Goal: Information Seeking & Learning: Learn about a topic

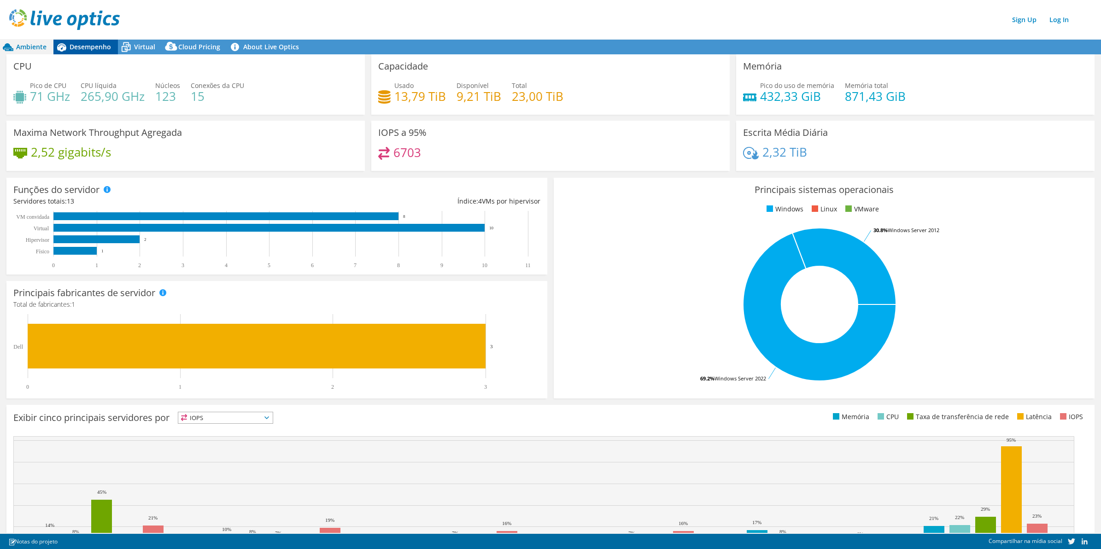
click at [84, 45] on span "Desempenho" at bounding box center [90, 46] width 41 height 9
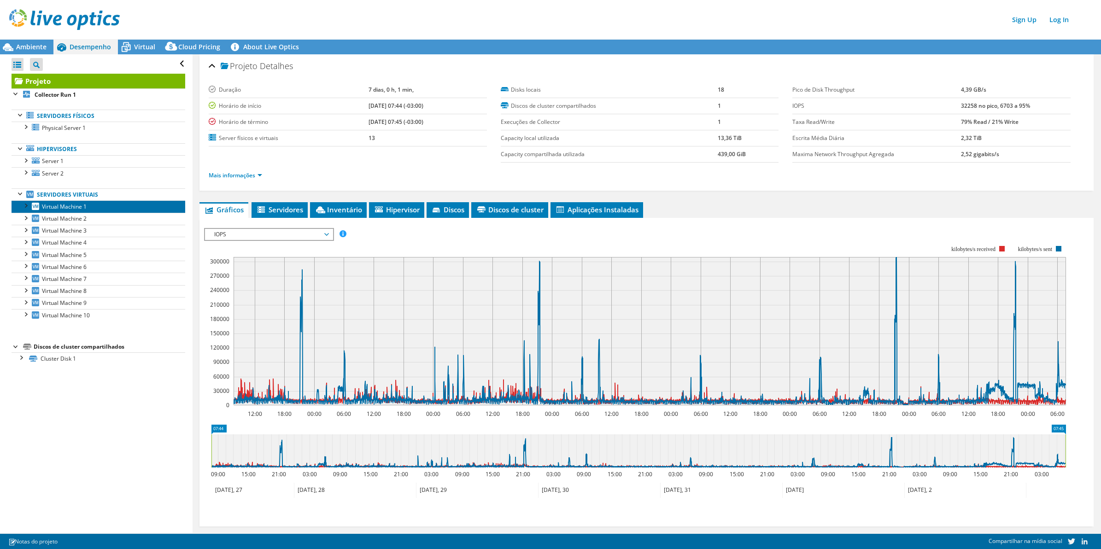
click at [92, 204] on link "Virtual Machine 1" at bounding box center [99, 206] width 174 height 12
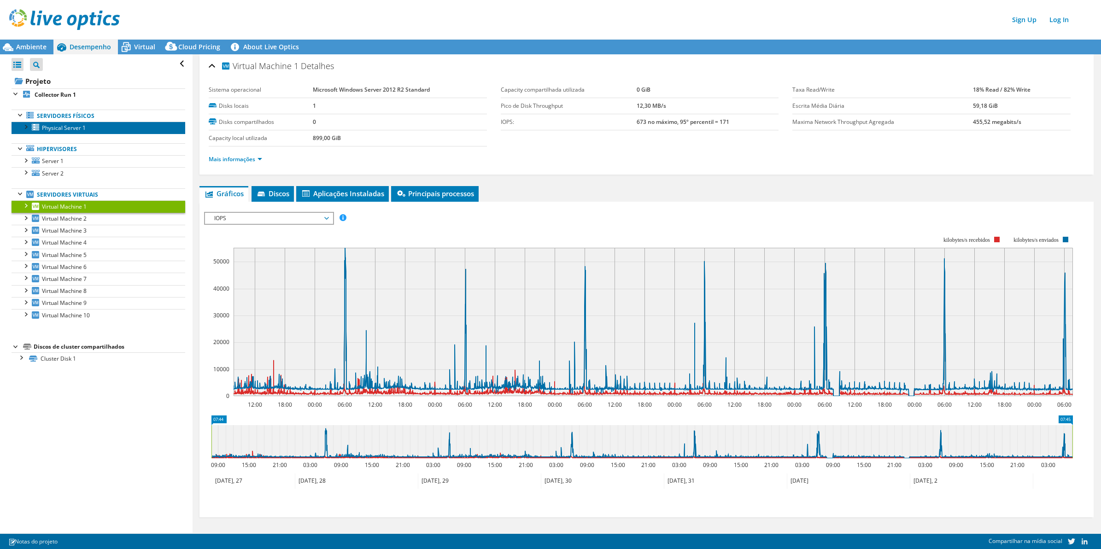
click at [87, 123] on link "Physical Server 1" at bounding box center [99, 128] width 174 height 12
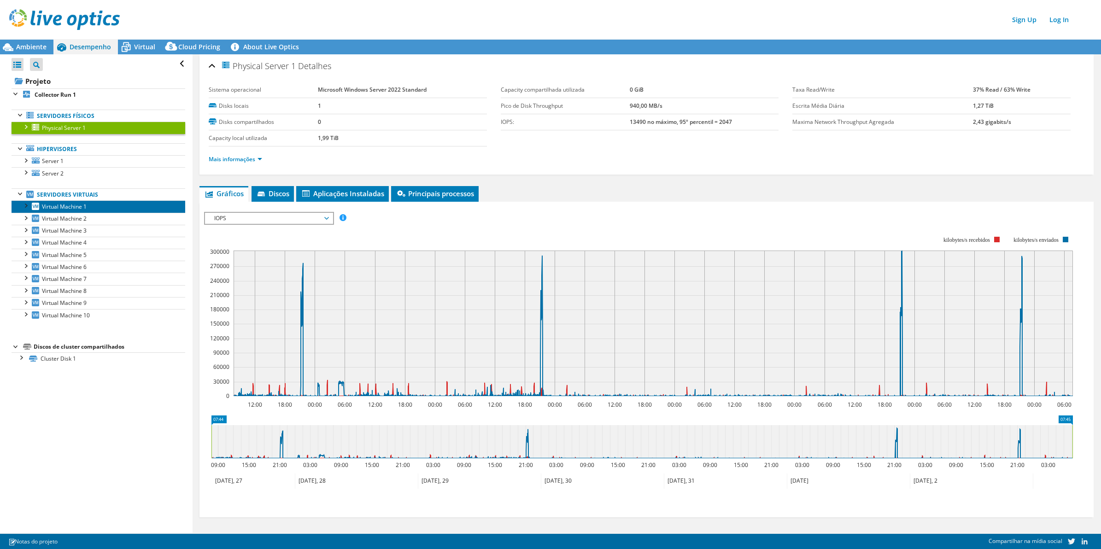
click at [121, 207] on link "Virtual Machine 1" at bounding box center [99, 206] width 174 height 12
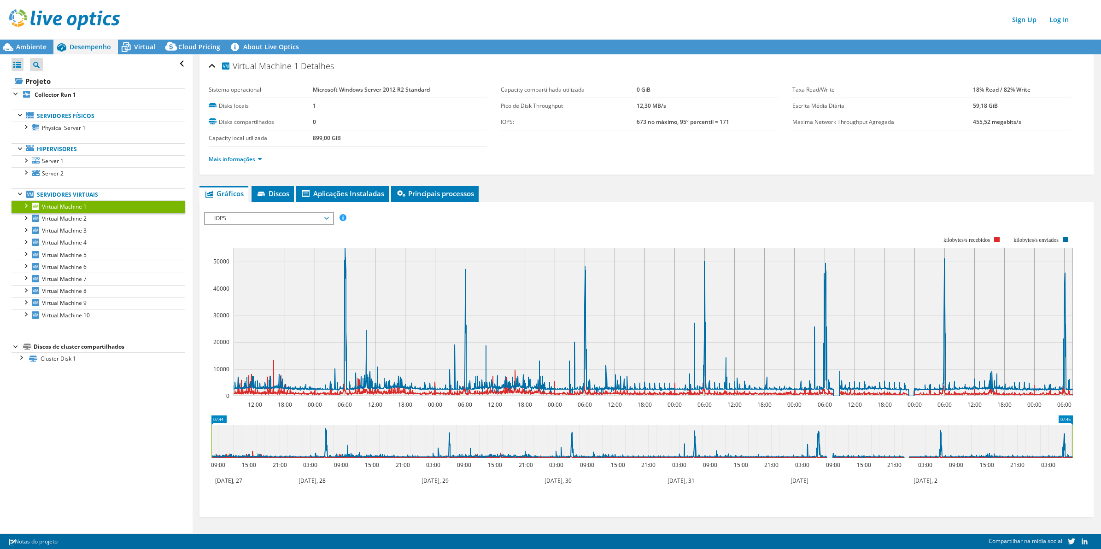
click at [279, 213] on span "IOPS" at bounding box center [269, 218] width 118 height 11
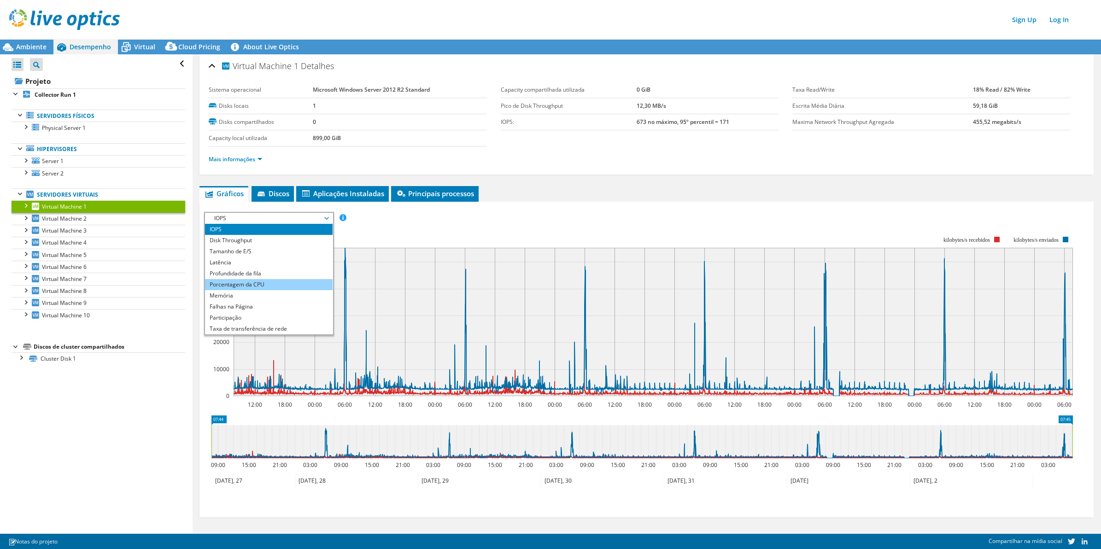
click at [273, 279] on li "Porcentagem da CPU" at bounding box center [269, 284] width 128 height 11
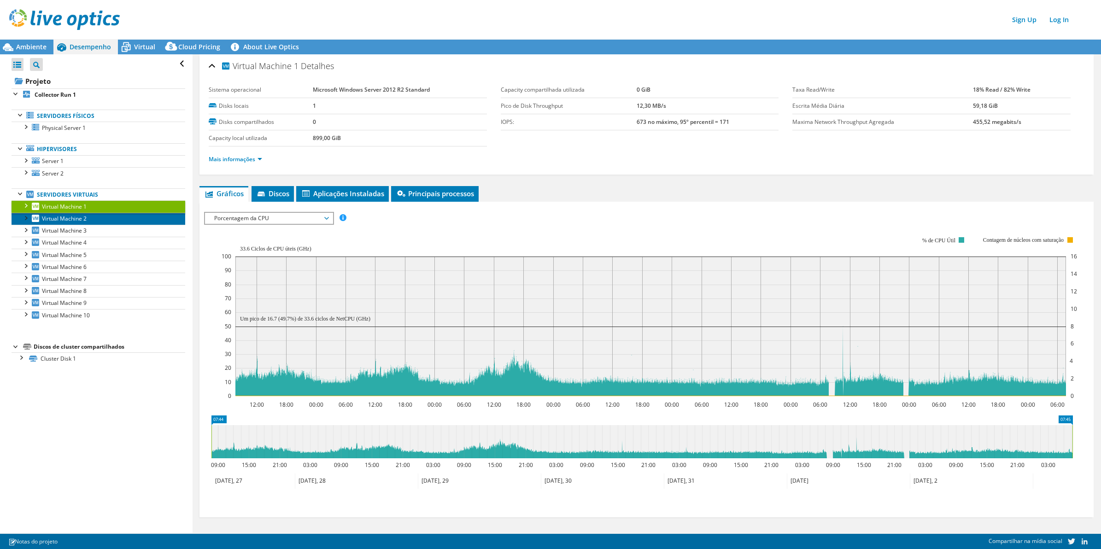
click at [94, 221] on link "Virtual Machine 2" at bounding box center [99, 219] width 174 height 12
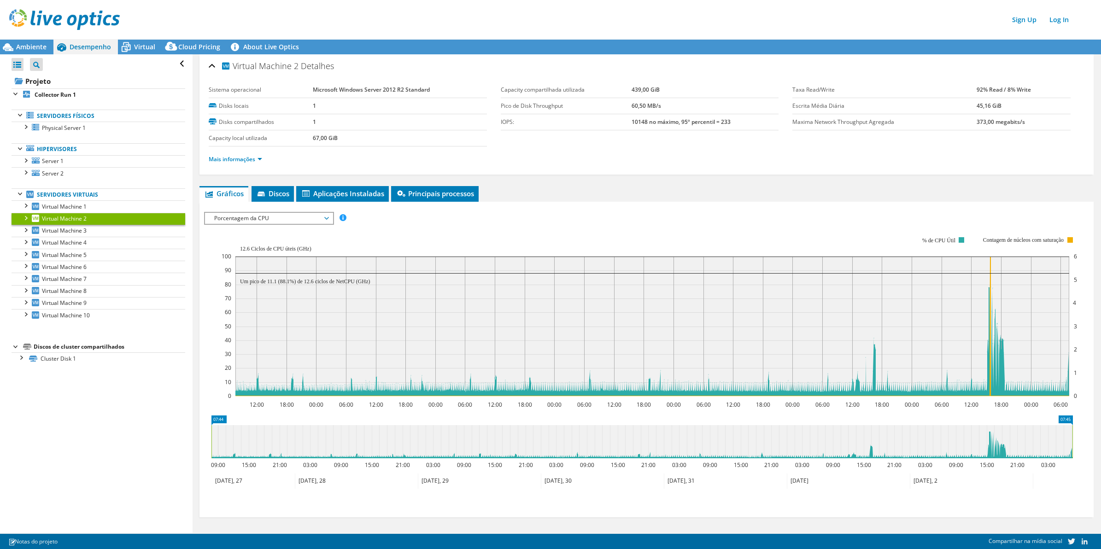
click at [234, 215] on span "Porcentagem da CPU" at bounding box center [269, 218] width 118 height 11
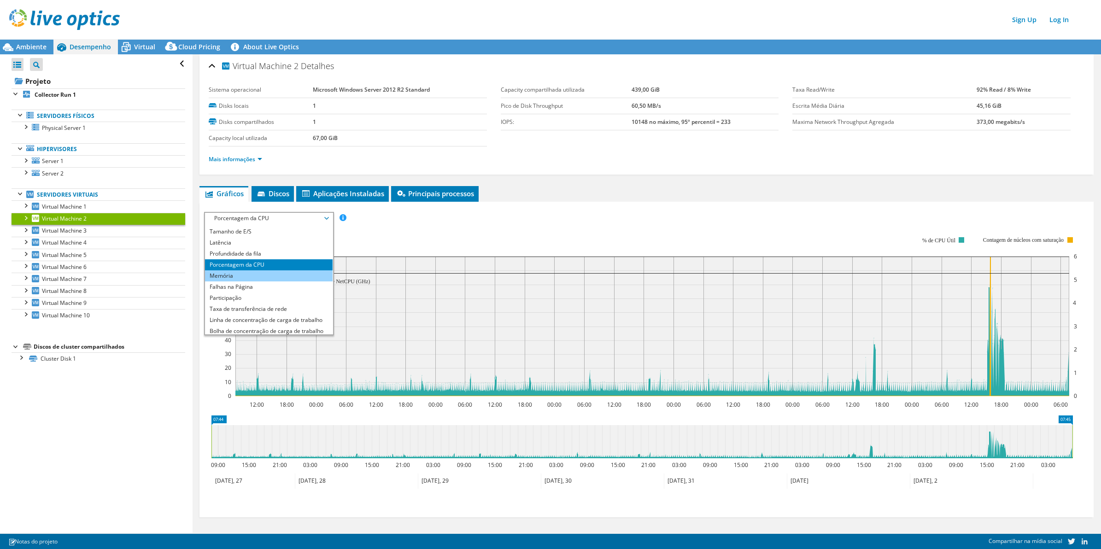
scroll to position [33, 0]
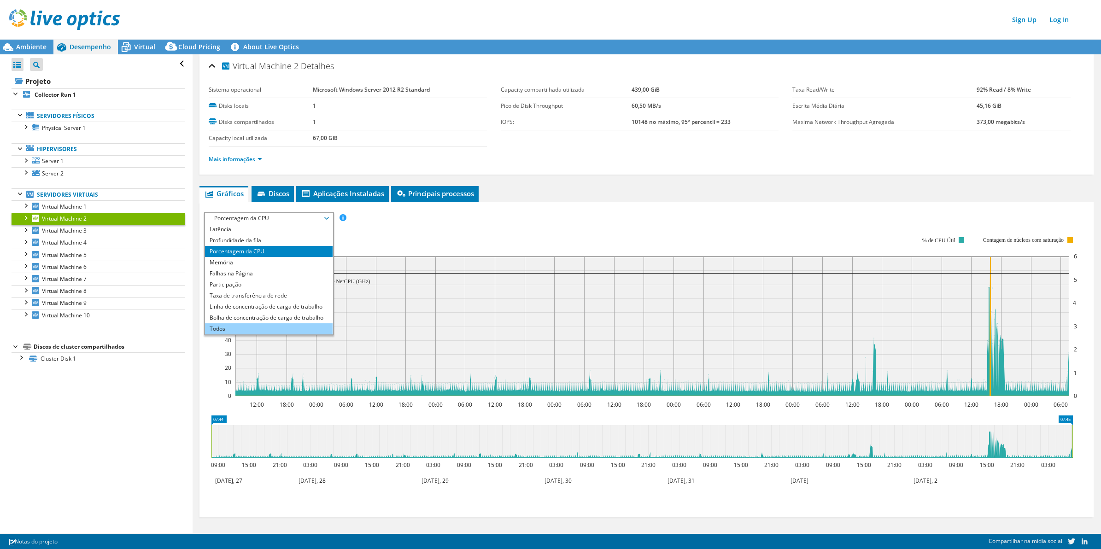
click at [266, 327] on li "Todos" at bounding box center [269, 328] width 128 height 11
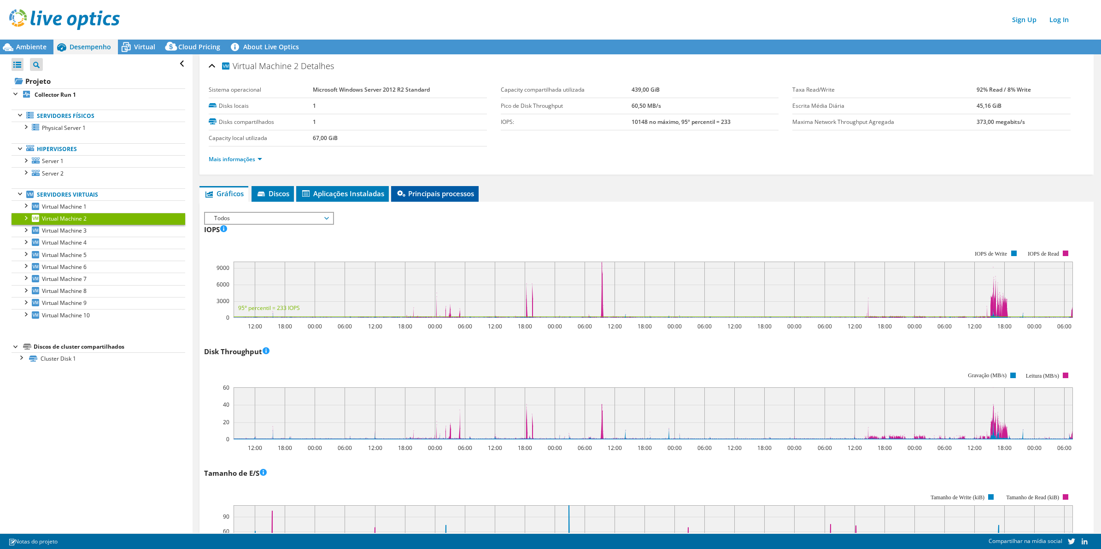
click at [437, 194] on span "Principais processos" at bounding box center [435, 193] width 78 height 9
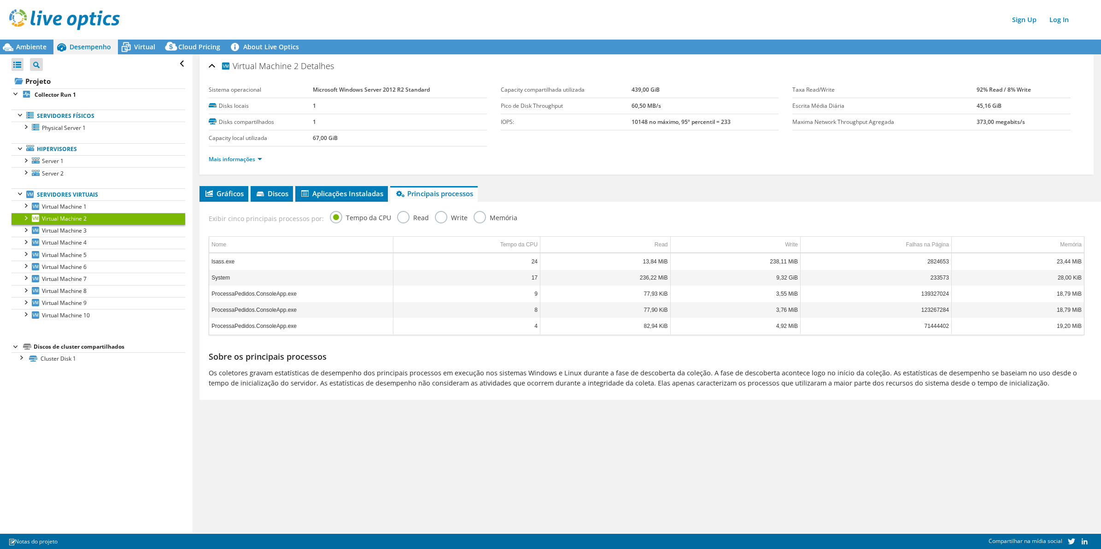
click at [681, 462] on div "Virtual Machine 2 Detalhes Sistema operacional Microsoft Windows Server 2012 R2…" at bounding box center [647, 293] width 908 height 479
